Goal: Navigation & Orientation: Find specific page/section

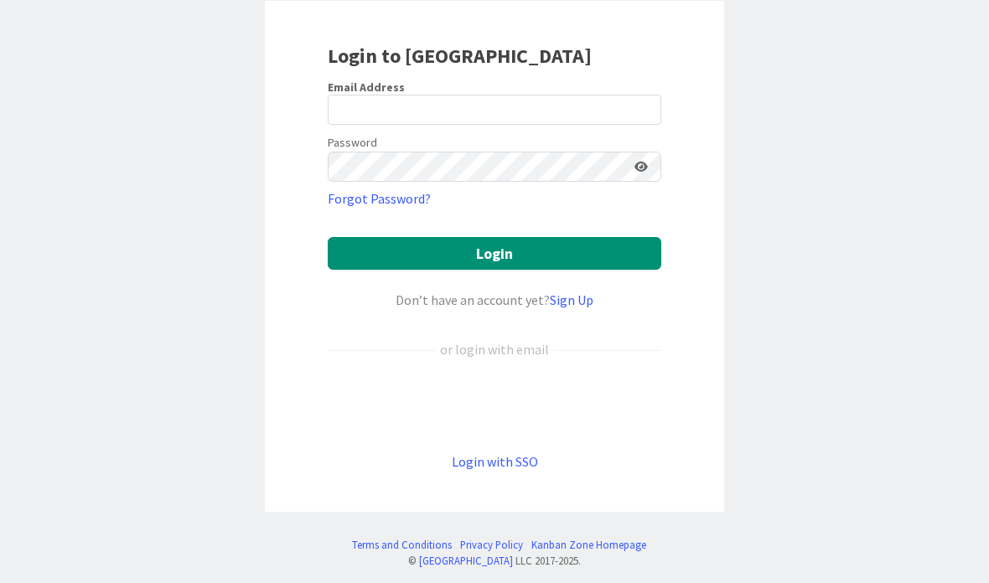
scroll to position [108, 0]
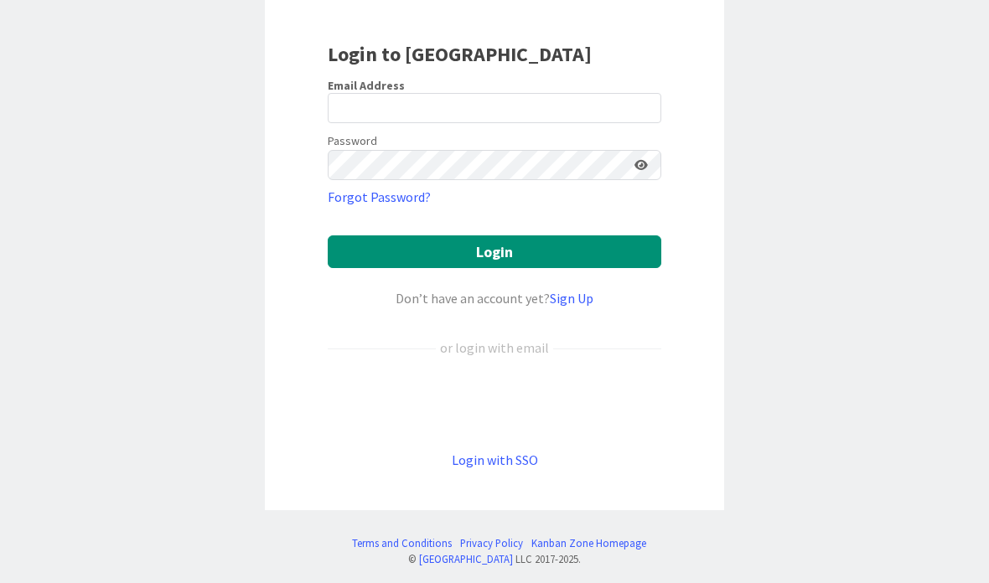
click at [588, 401] on div "Sign in with Google. Opens in new tab" at bounding box center [495, 403] width 334 height 37
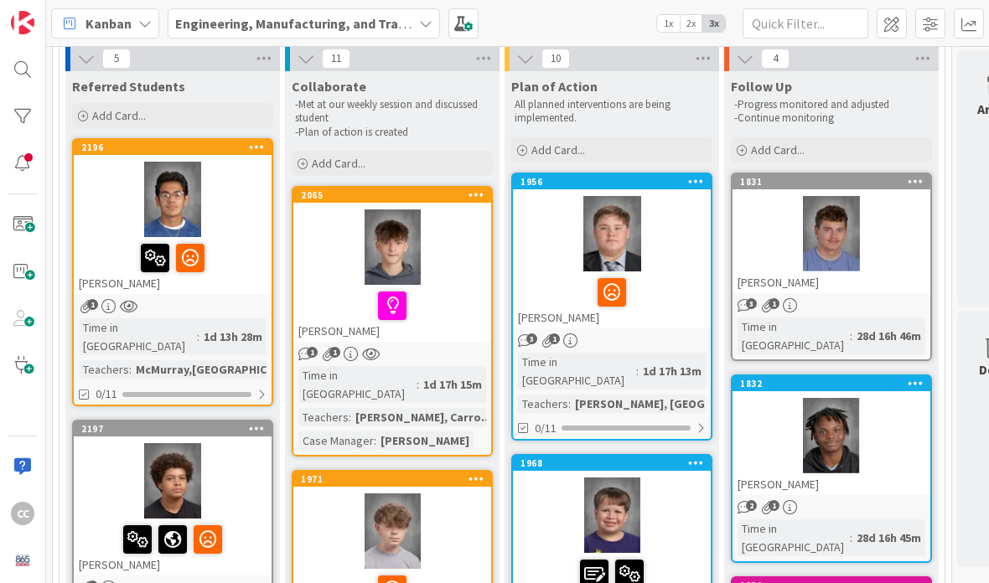
scroll to position [121, 0]
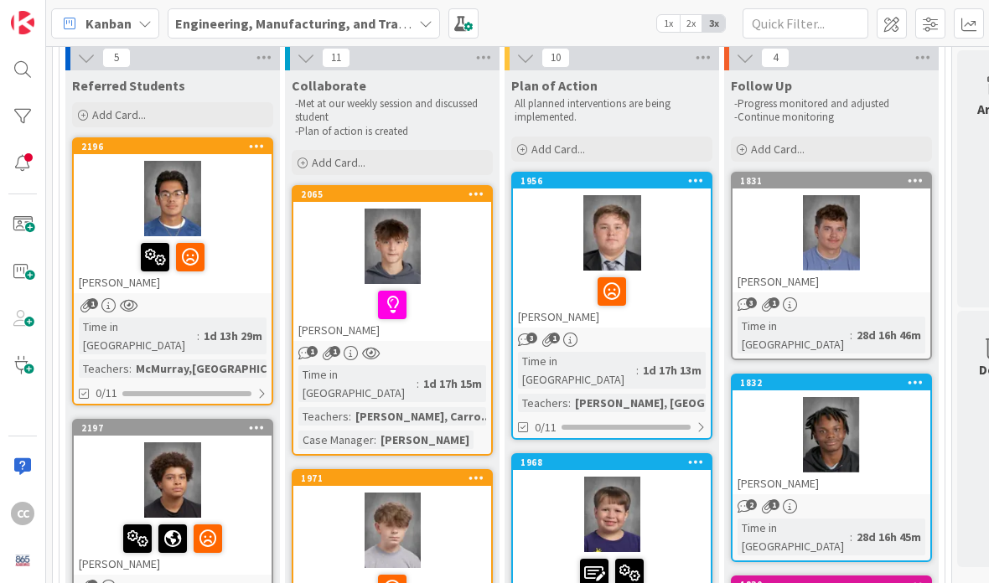
click at [240, 220] on div at bounding box center [173, 198] width 198 height 75
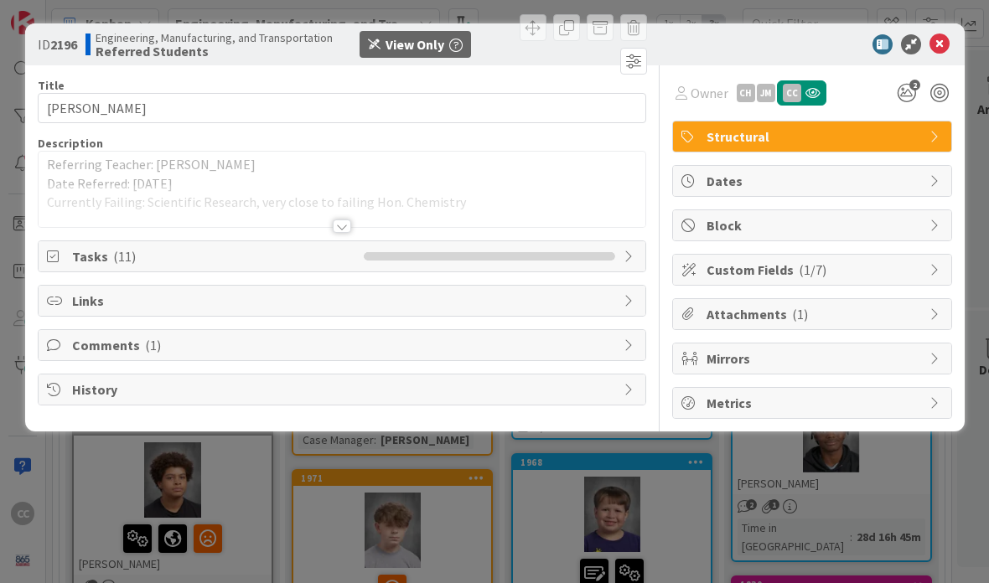
click at [335, 215] on div at bounding box center [342, 205] width 607 height 43
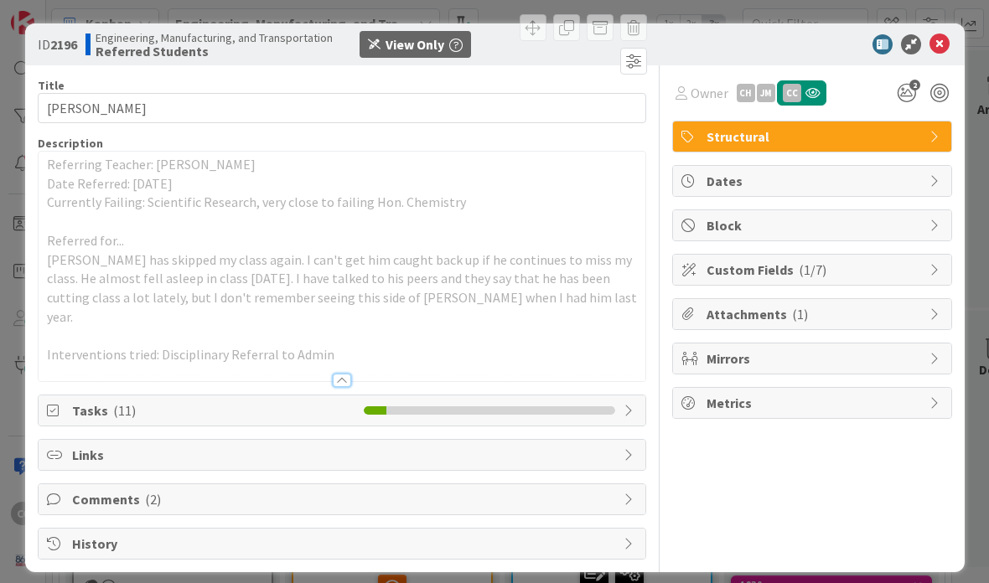
click at [932, 39] on icon at bounding box center [939, 44] width 20 height 20
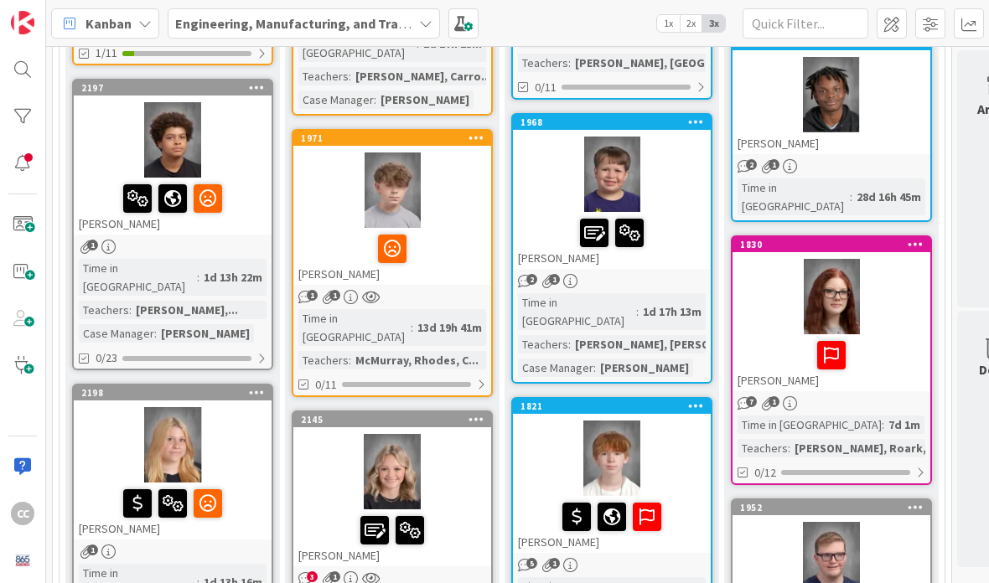
scroll to position [459, 0]
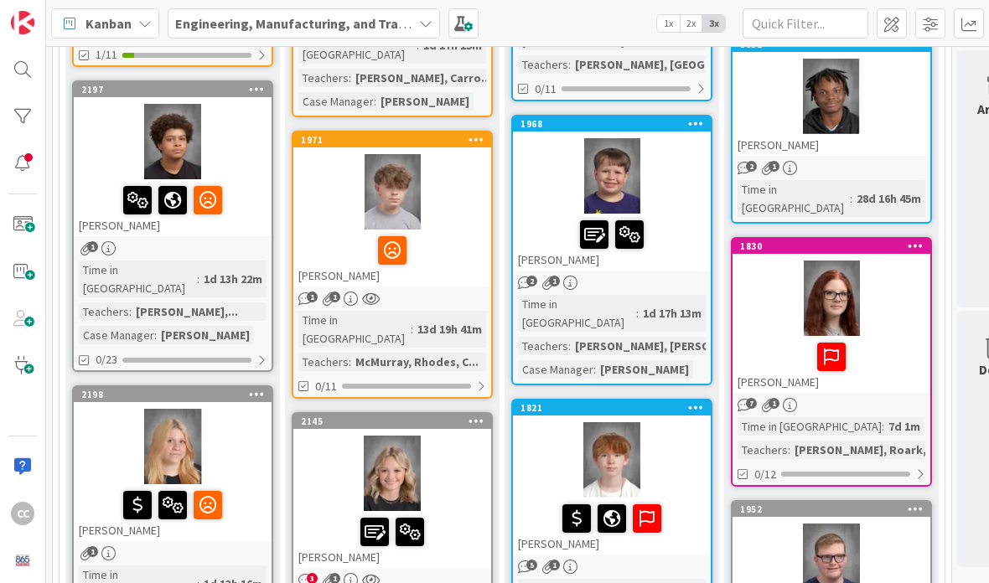
click at [248, 126] on div at bounding box center [173, 141] width 198 height 75
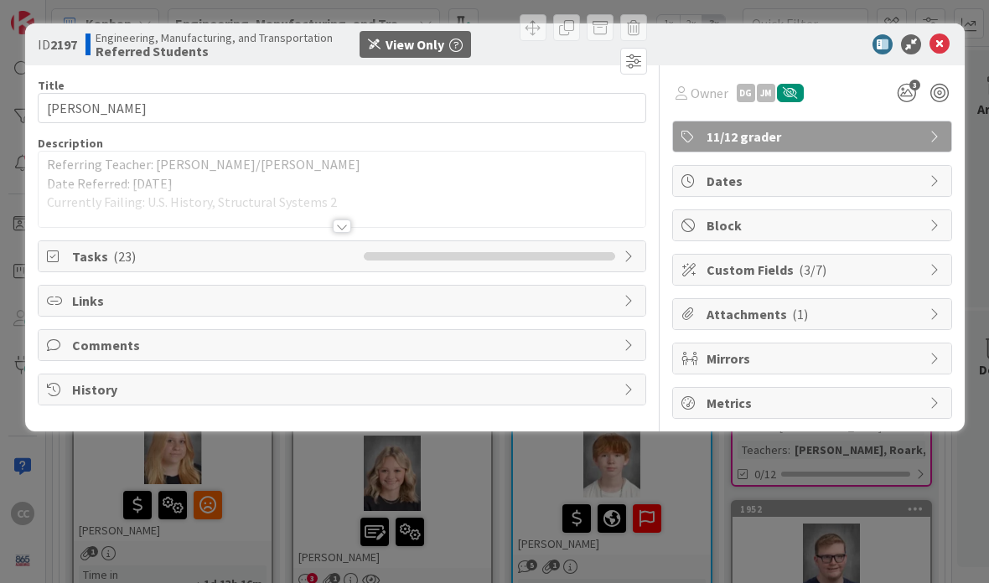
click at [348, 225] on div at bounding box center [342, 226] width 18 height 13
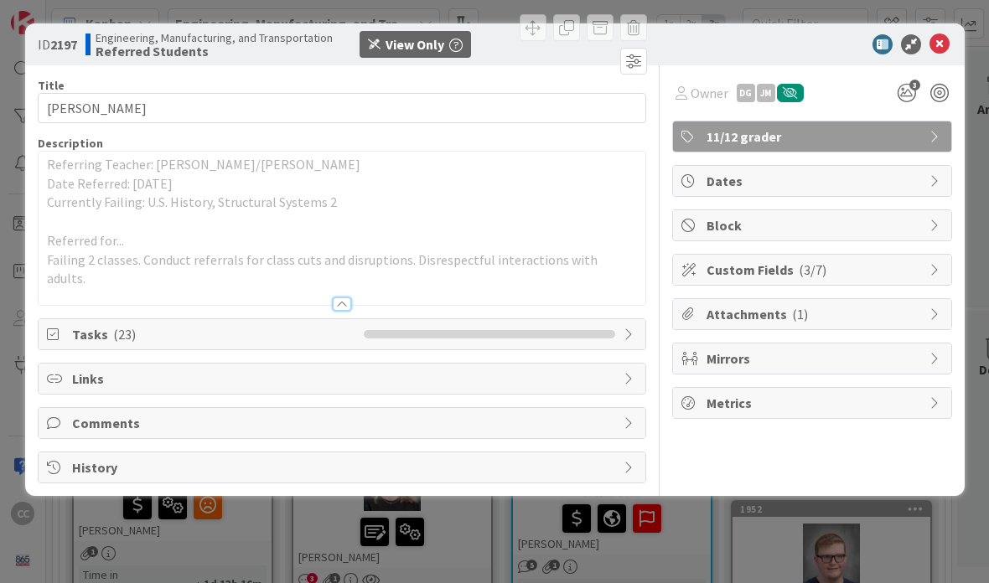
click at [939, 36] on icon at bounding box center [939, 44] width 20 height 20
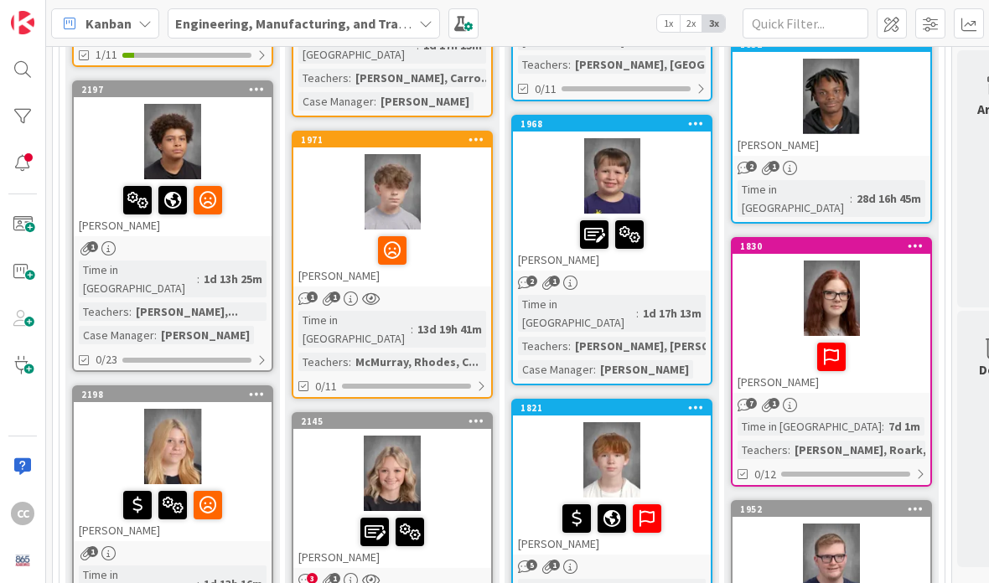
click at [255, 241] on div "1" at bounding box center [173, 248] width 198 height 14
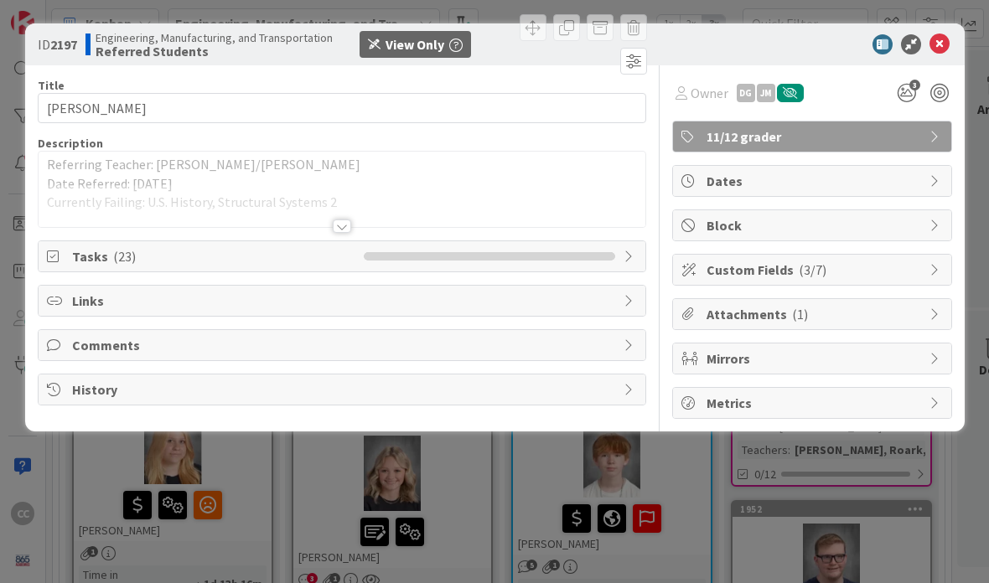
click at [335, 221] on div at bounding box center [342, 226] width 18 height 13
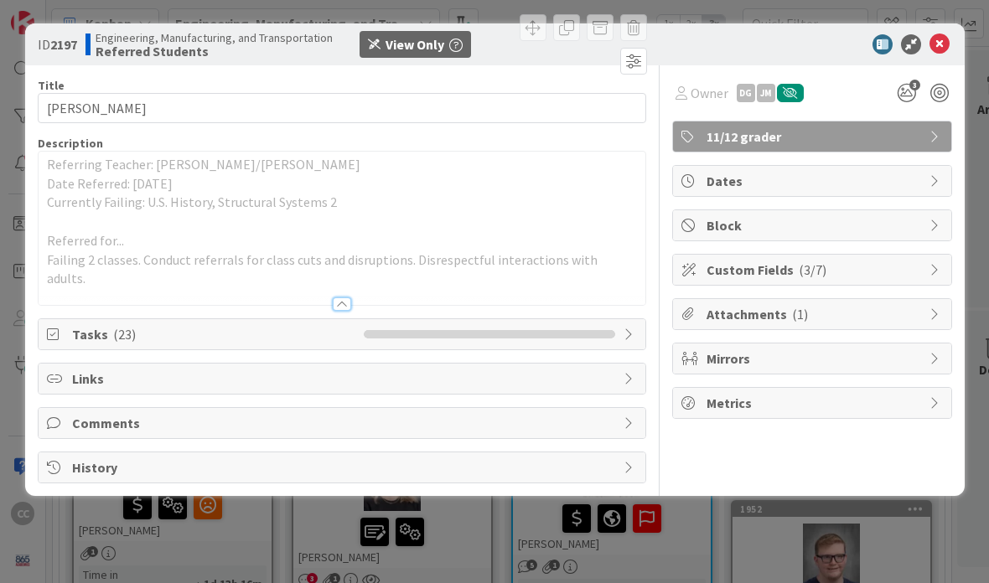
click at [623, 319] on div "Tasks ( 23 )" at bounding box center [342, 334] width 607 height 30
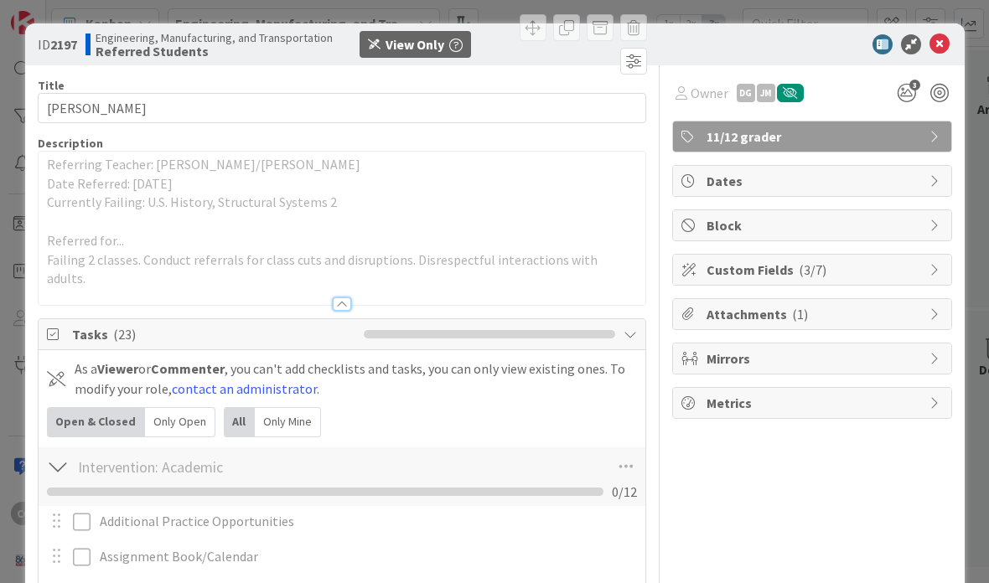
click at [943, 37] on icon at bounding box center [939, 44] width 20 height 20
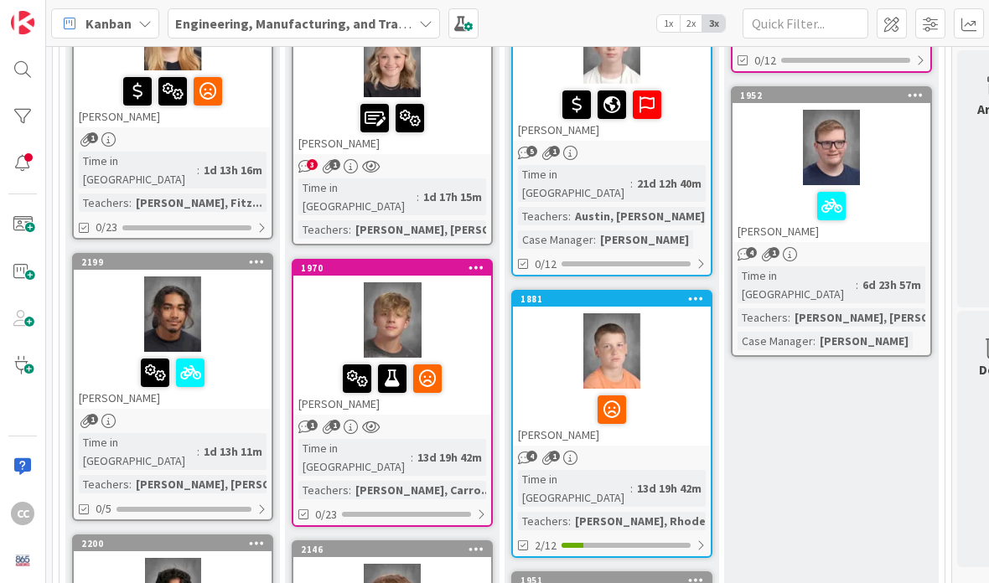
scroll to position [874, 0]
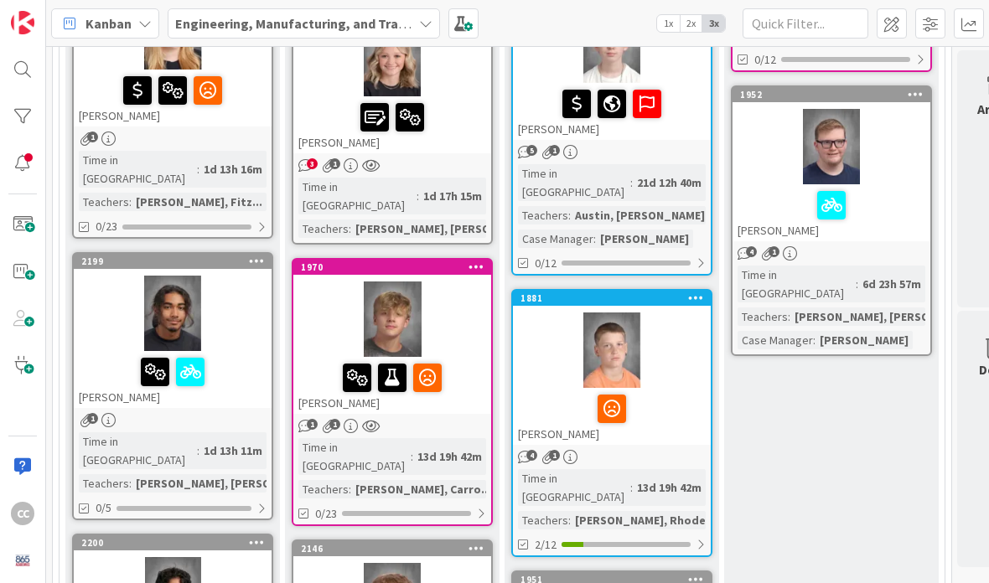
click at [0, 0] on icon at bounding box center [0, 0] width 0 height 0
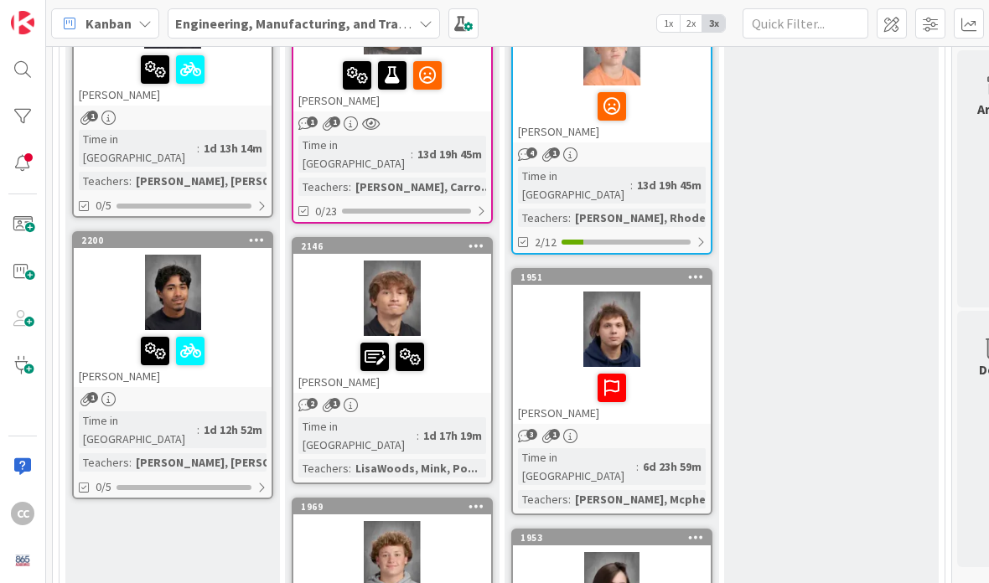
scroll to position [1177, 0]
click at [249, 333] on div at bounding box center [173, 350] width 188 height 35
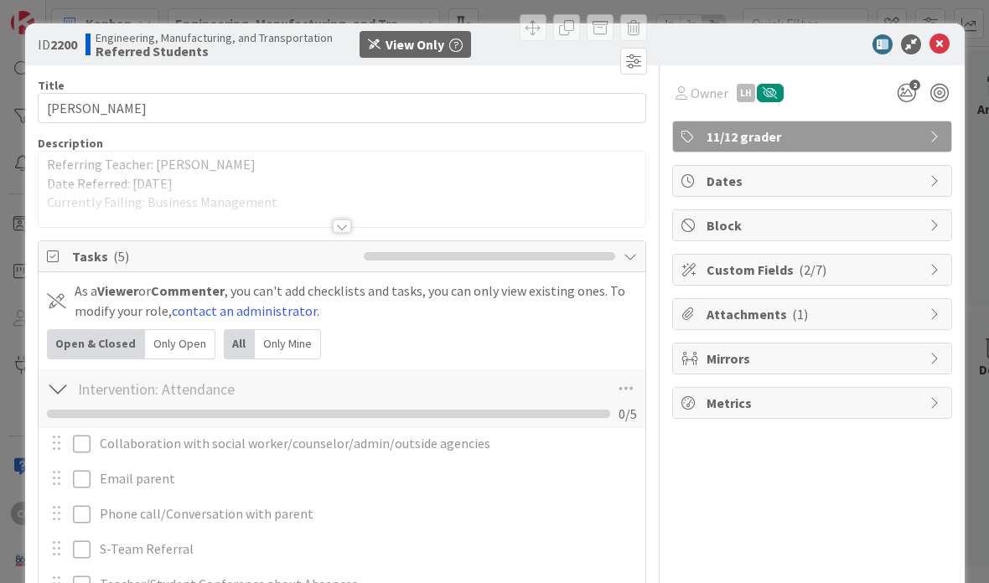
click at [941, 48] on icon at bounding box center [939, 44] width 20 height 20
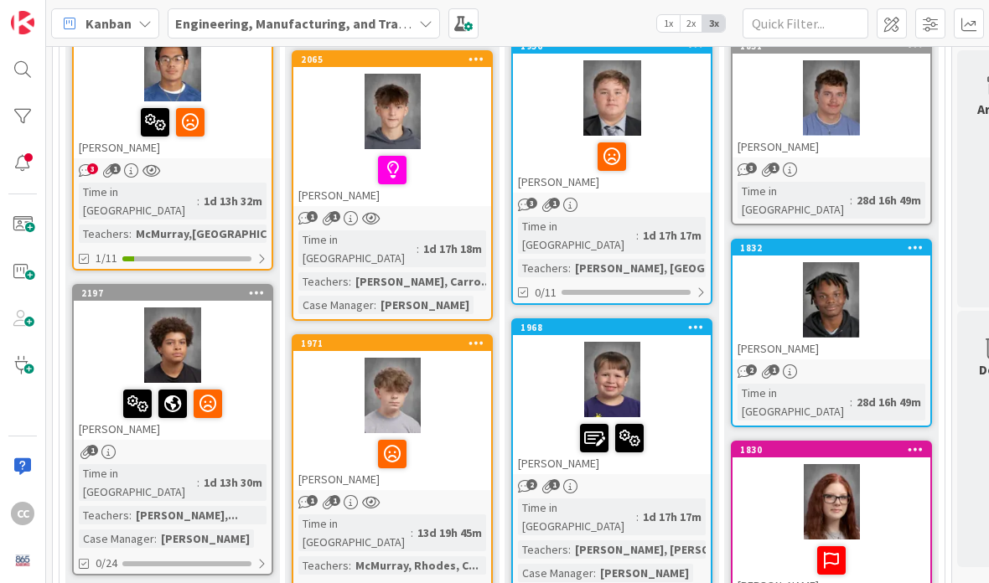
scroll to position [256, 0]
click at [255, 387] on div at bounding box center [173, 403] width 188 height 35
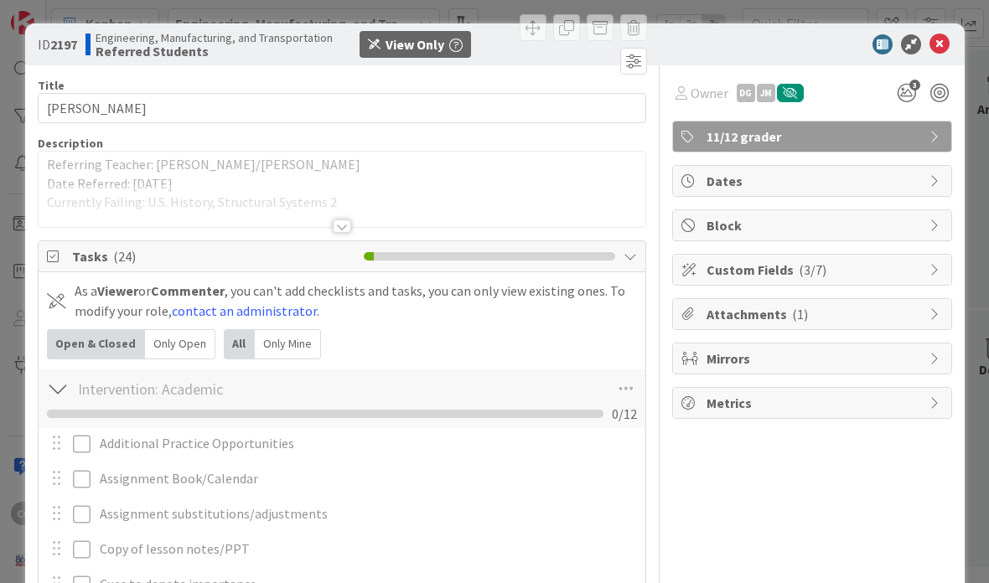
click at [941, 42] on icon at bounding box center [939, 44] width 20 height 20
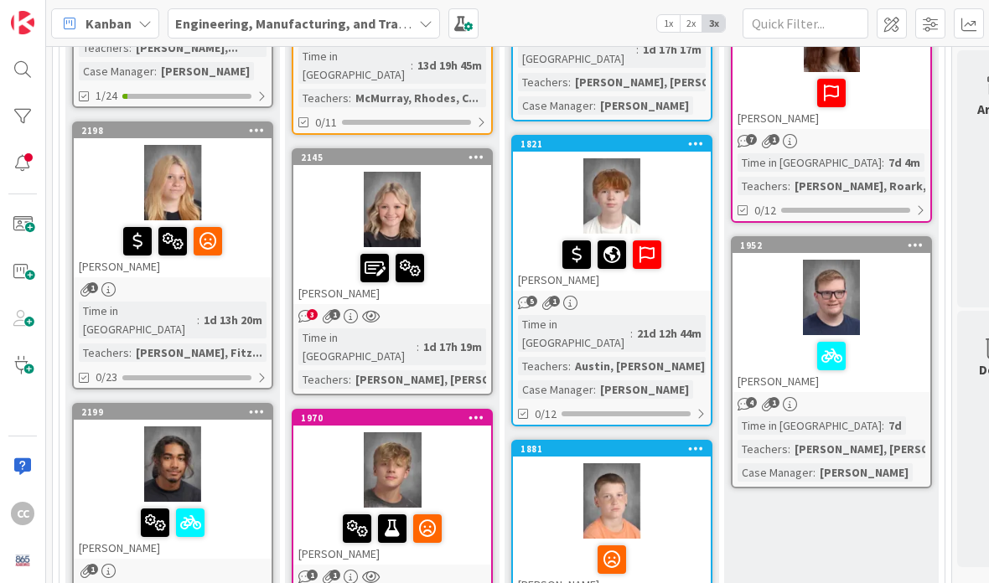
scroll to position [723, 0]
click at [260, 183] on div at bounding box center [173, 182] width 198 height 75
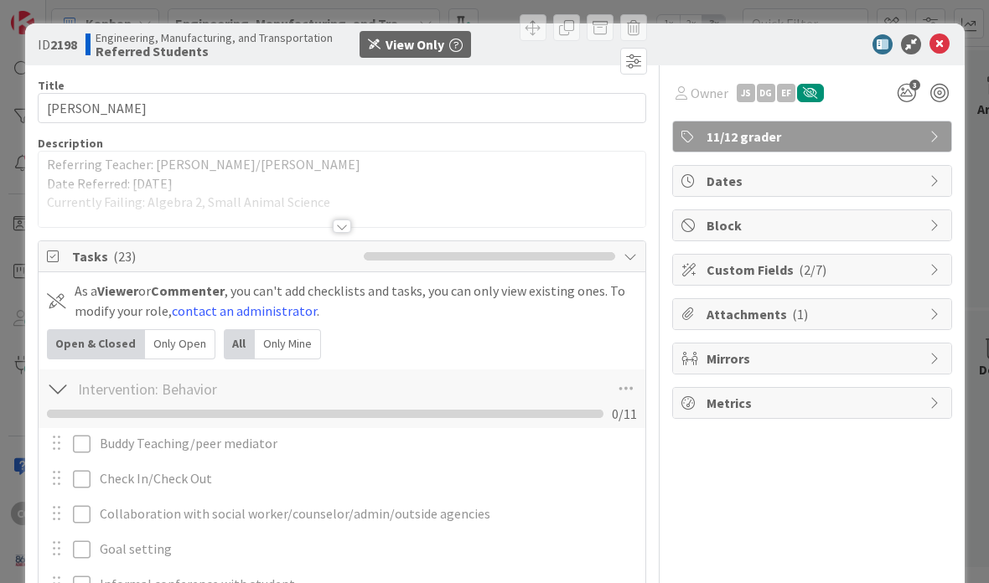
click at [349, 230] on div at bounding box center [342, 226] width 18 height 13
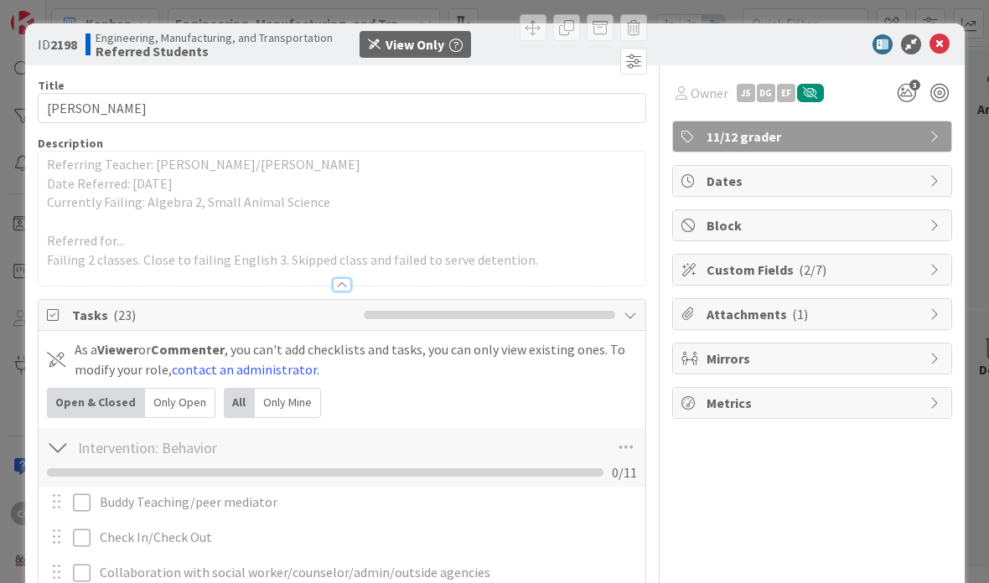
click at [943, 39] on icon at bounding box center [939, 44] width 20 height 20
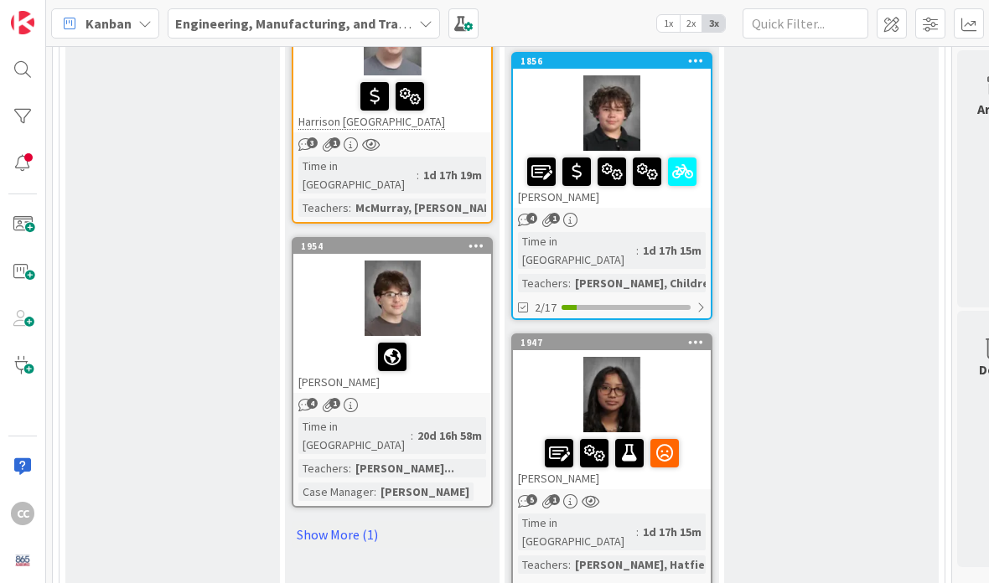
scroll to position [2500, 0]
click at [346, 521] on link "Show More (1)" at bounding box center [392, 534] width 201 height 27
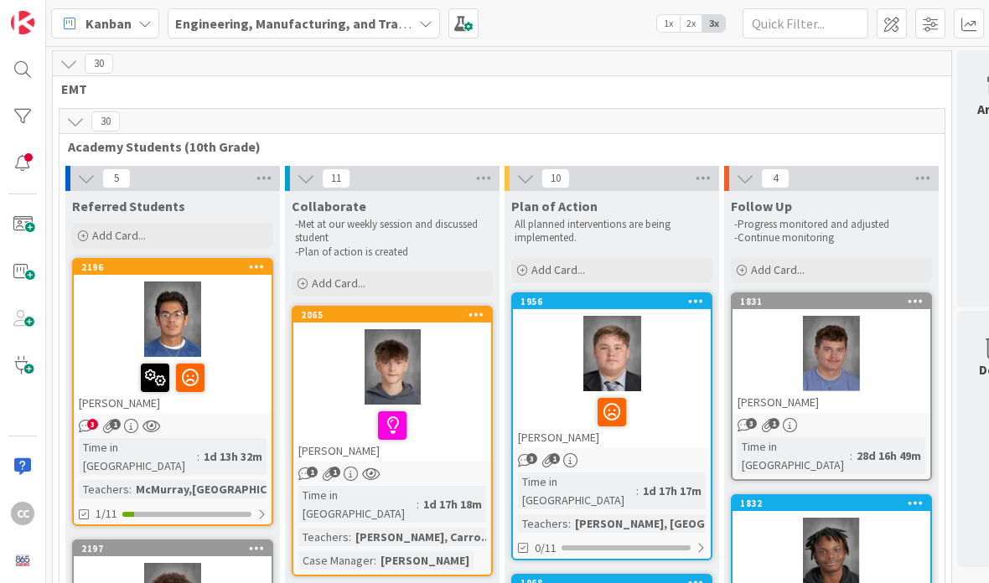
scroll to position [0, 0]
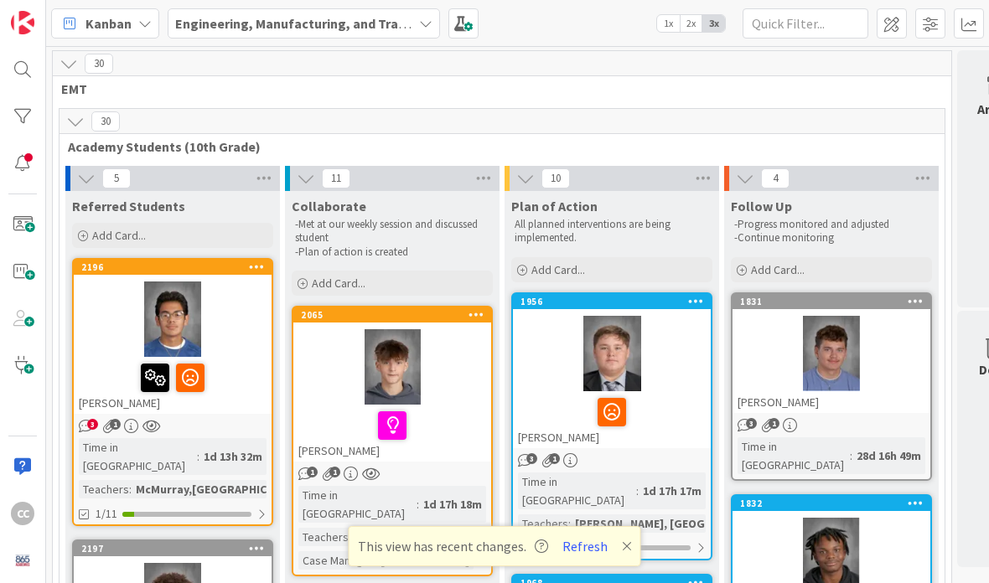
click at [564, 543] on button "Refresh" at bounding box center [584, 546] width 57 height 22
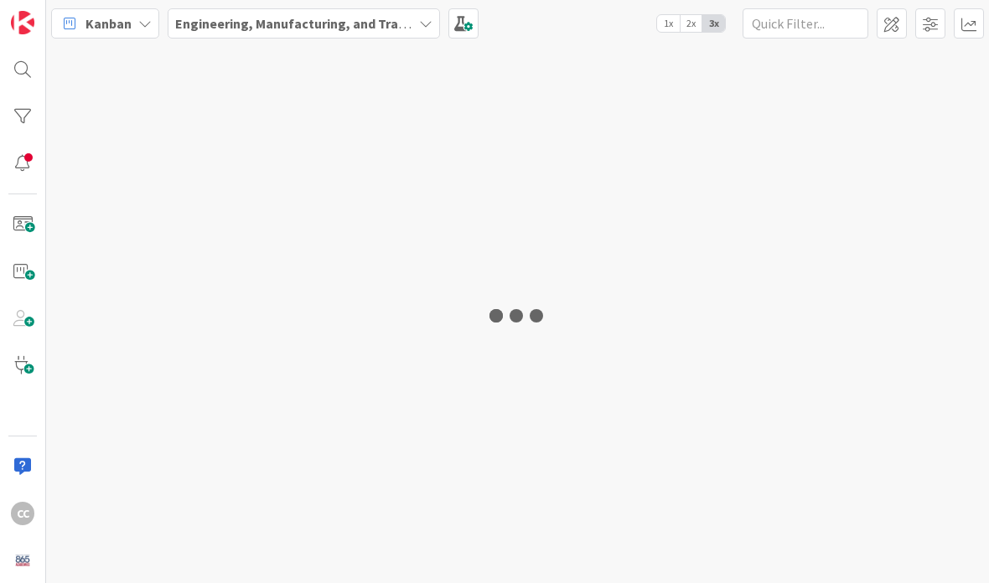
click at [571, 551] on div at bounding box center [517, 314] width 943 height 537
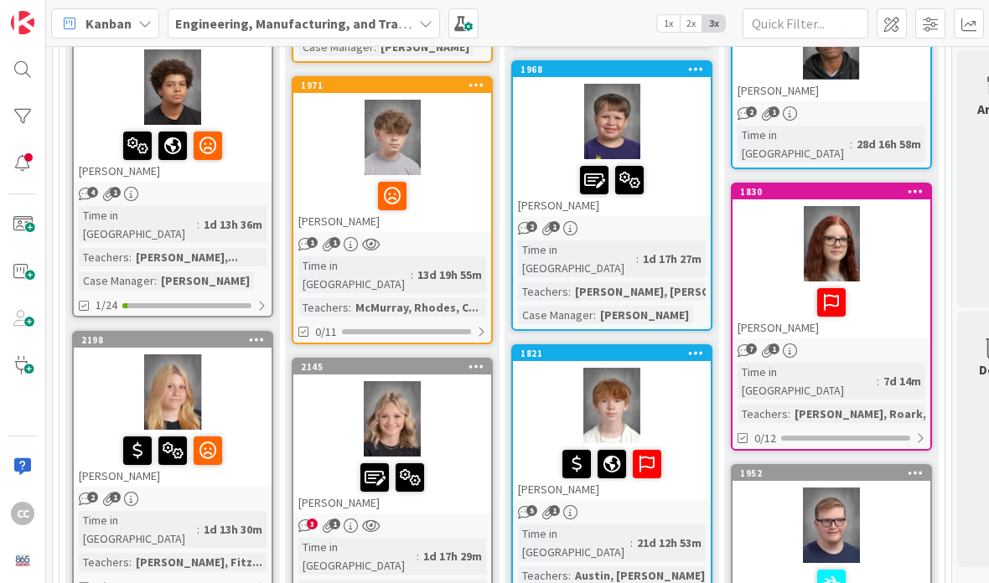
scroll to position [515, 0]
